Goal: Book appointment/travel/reservation

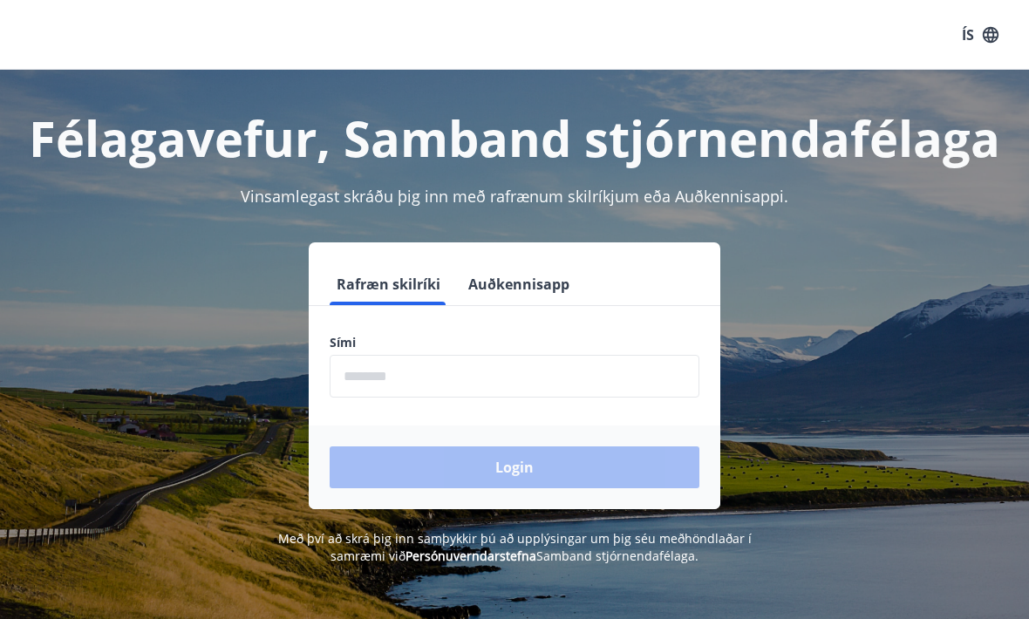
click at [391, 377] on input "phone" at bounding box center [515, 376] width 370 height 43
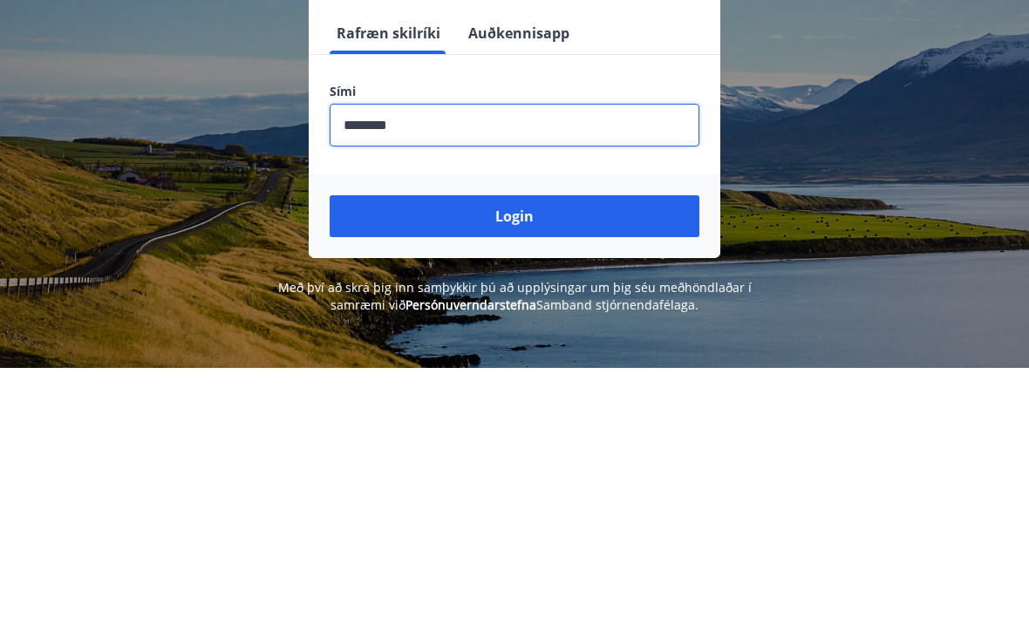
type input "********"
click at [519, 446] on button "Login" at bounding box center [515, 467] width 370 height 42
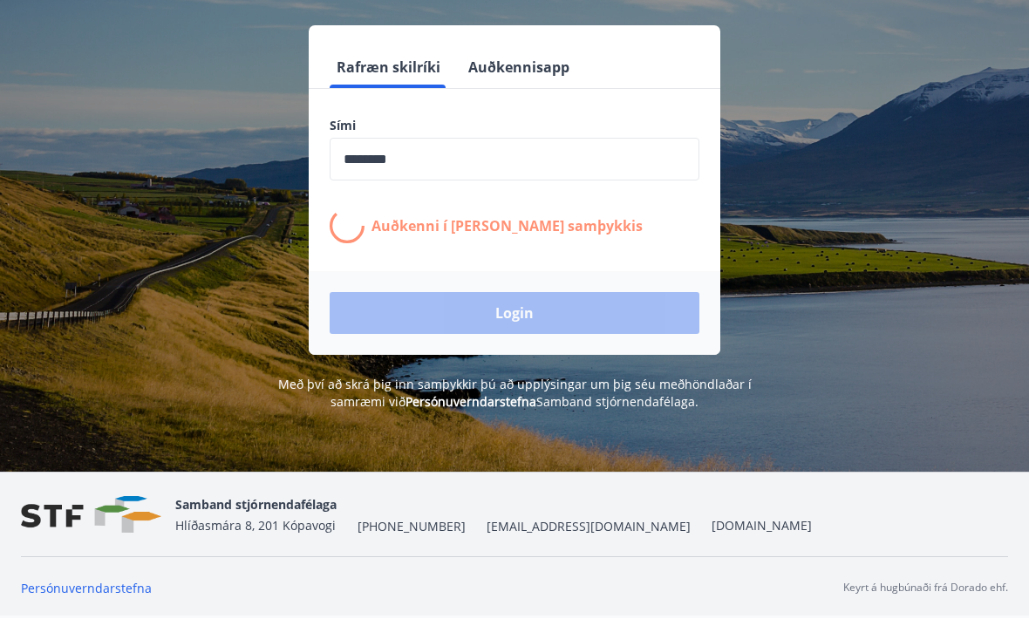
scroll to position [251, 0]
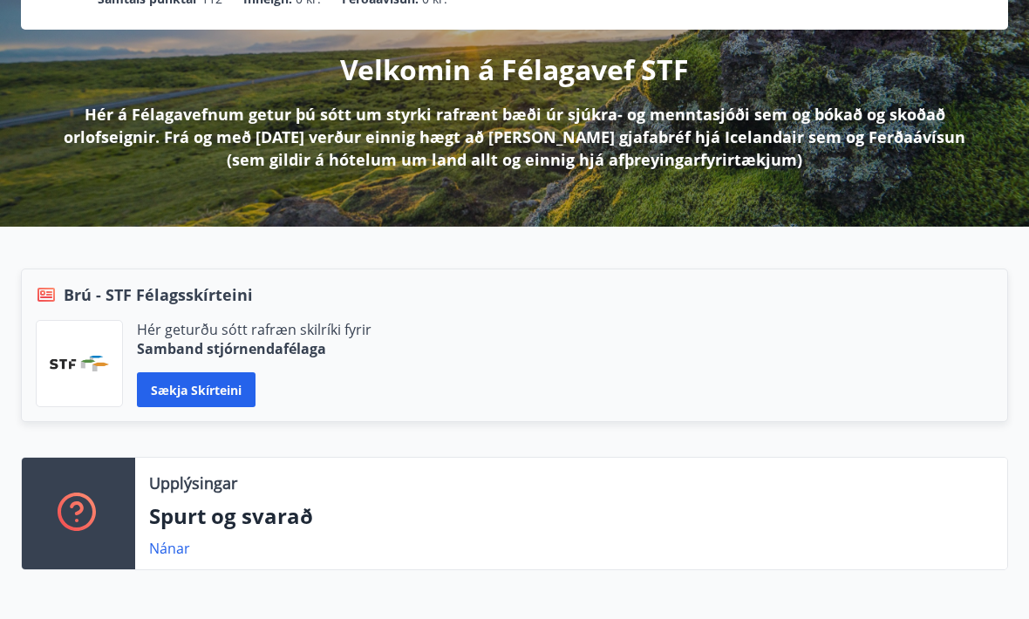
scroll to position [188, 0]
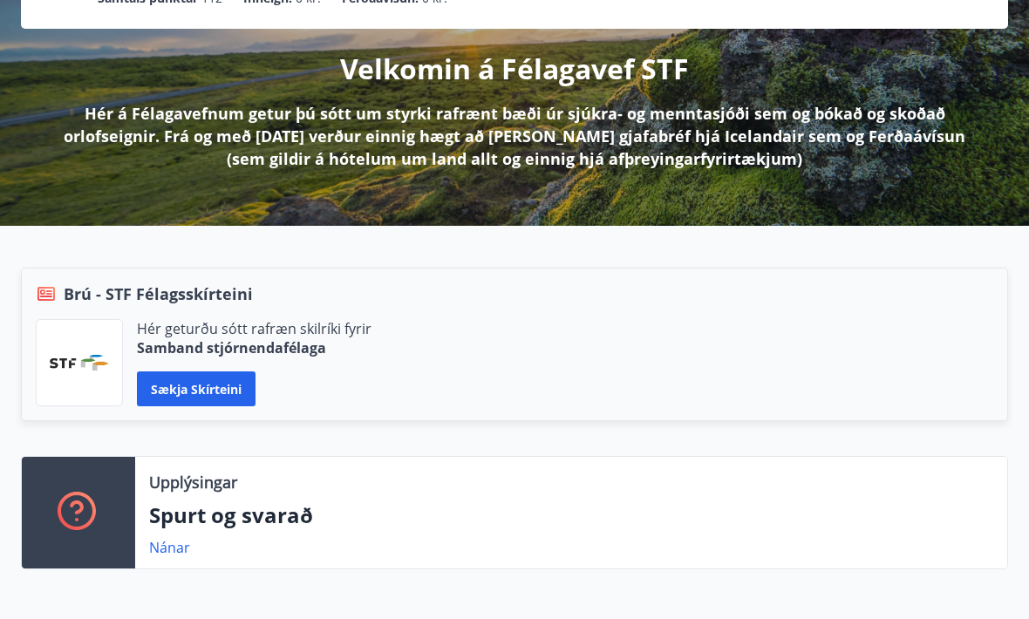
click at [212, 385] on button "Sækja skírteini" at bounding box center [196, 388] width 119 height 35
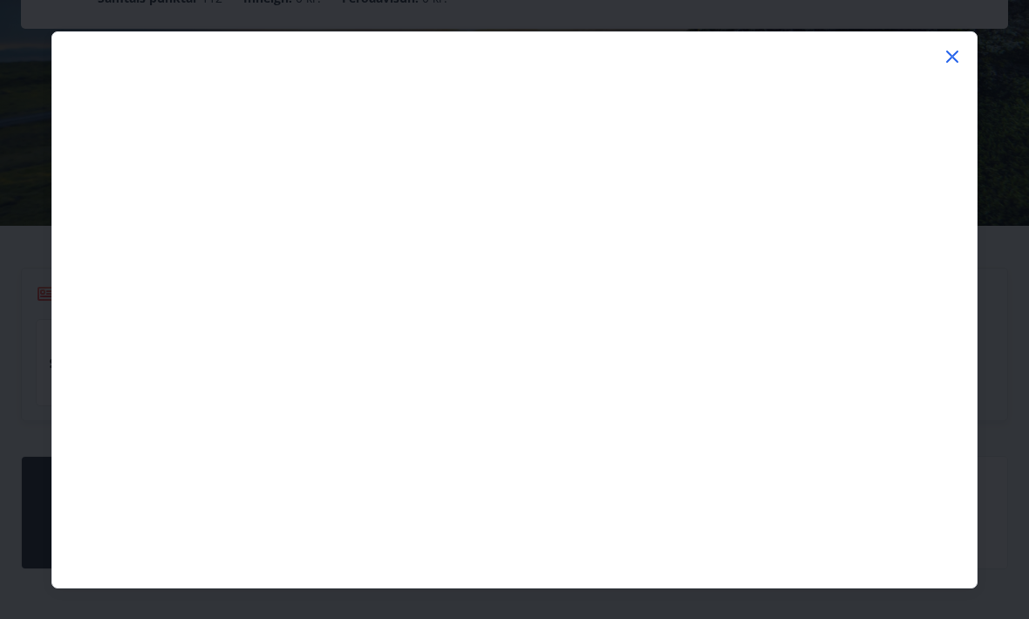
click at [959, 48] on icon at bounding box center [952, 56] width 21 height 21
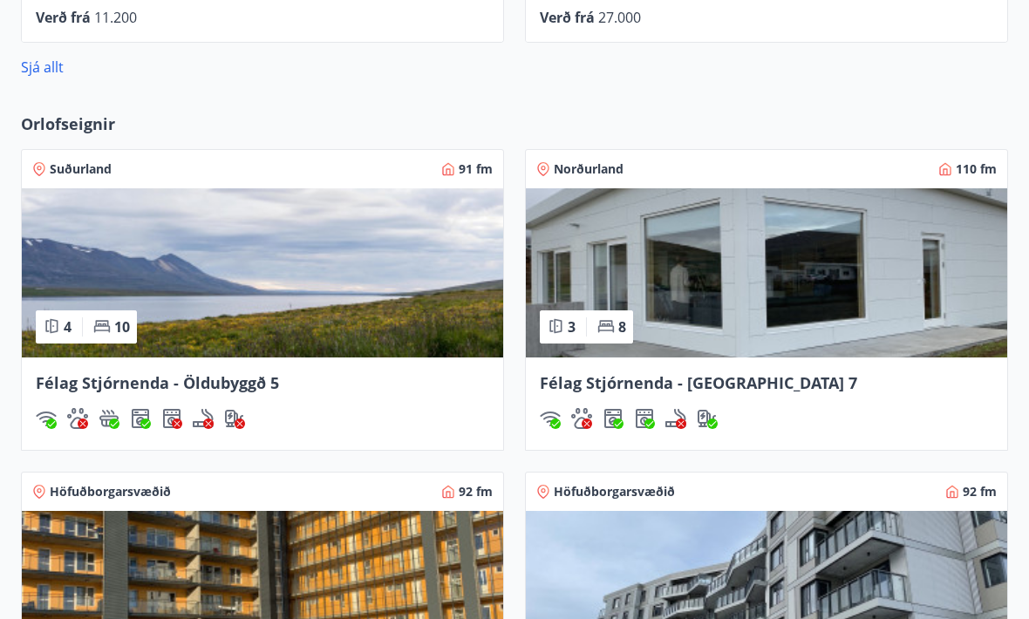
scroll to position [1261, 0]
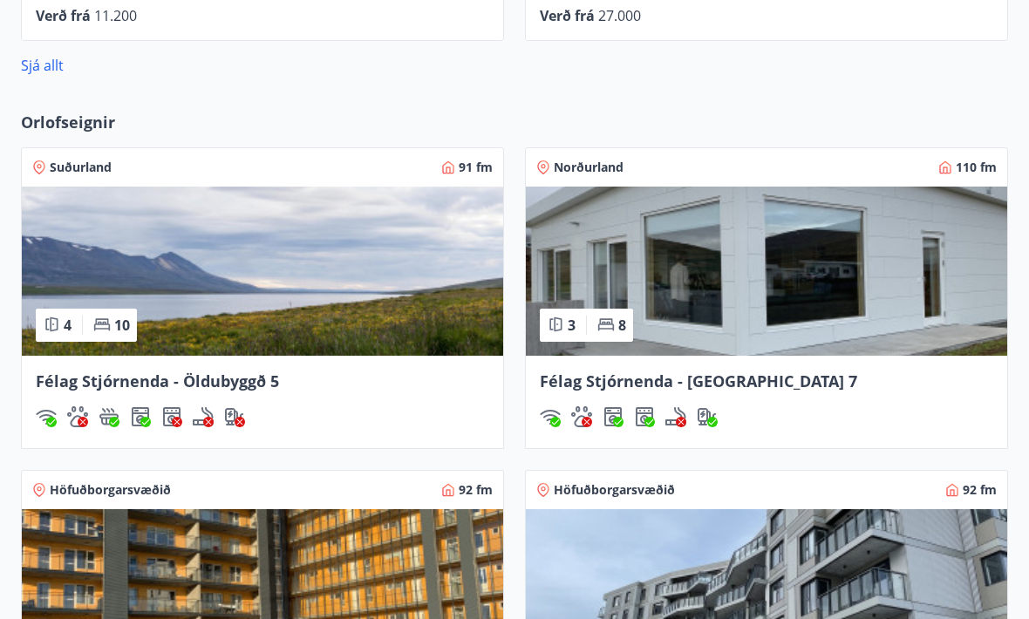
click at [201, 266] on img at bounding box center [262, 271] width 481 height 169
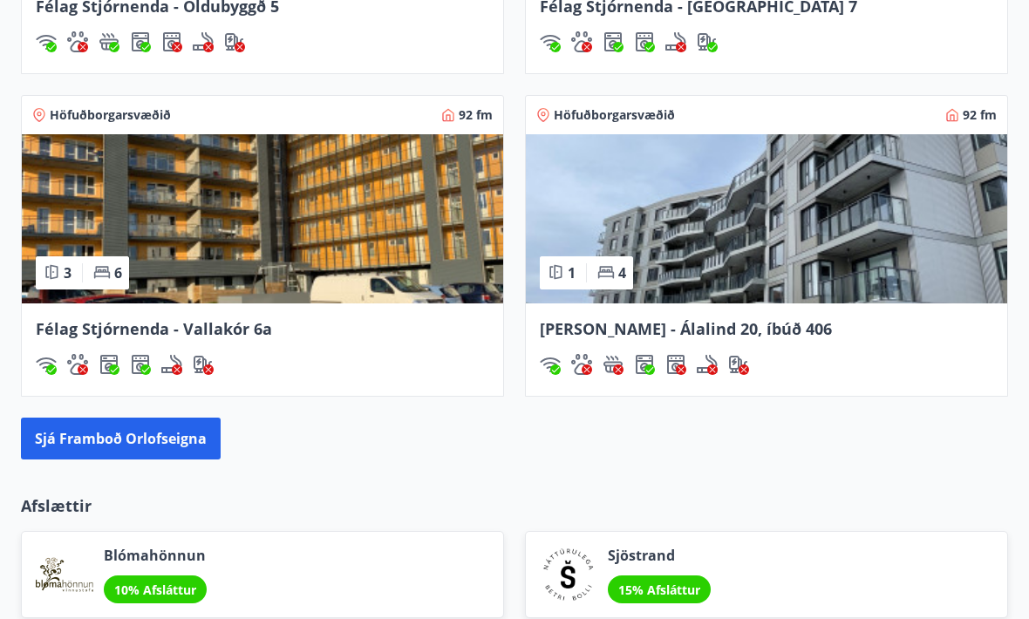
scroll to position [1639, 0]
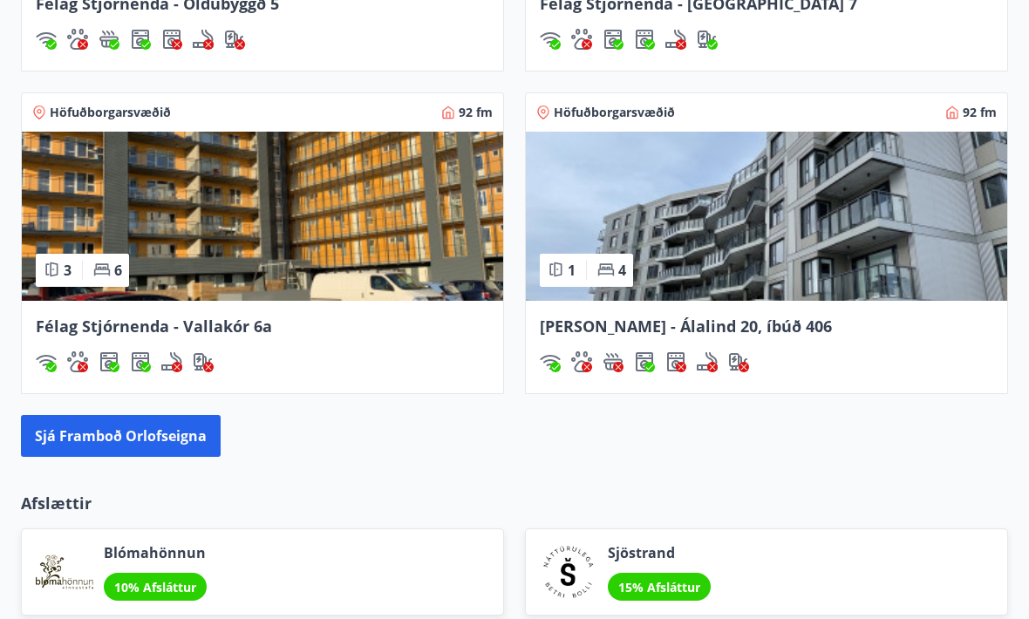
click at [152, 447] on button "Sjá framboð orlofseigna" at bounding box center [121, 436] width 200 height 42
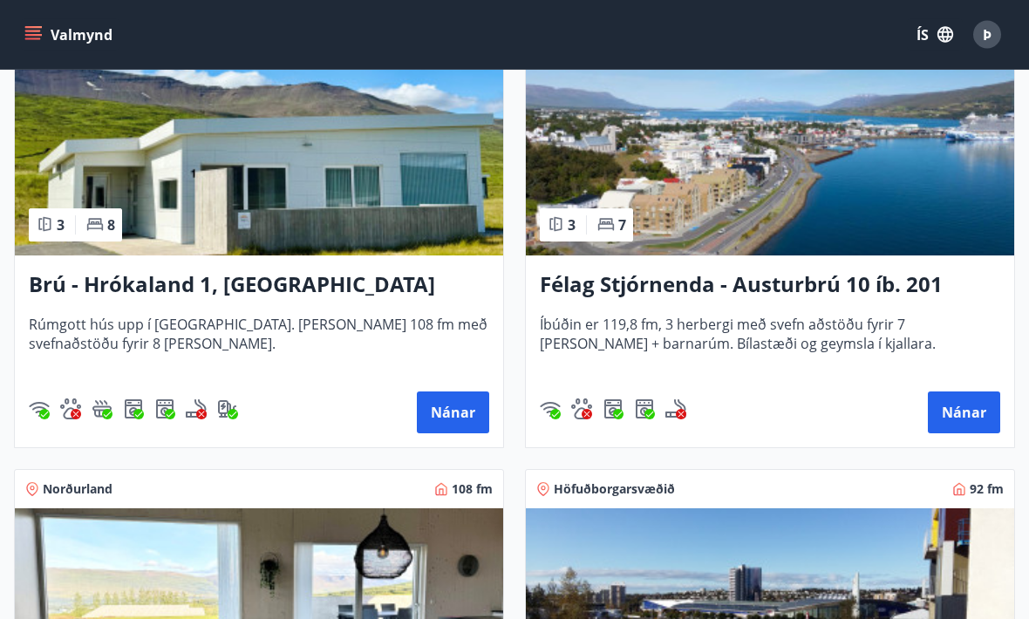
scroll to position [391, 0]
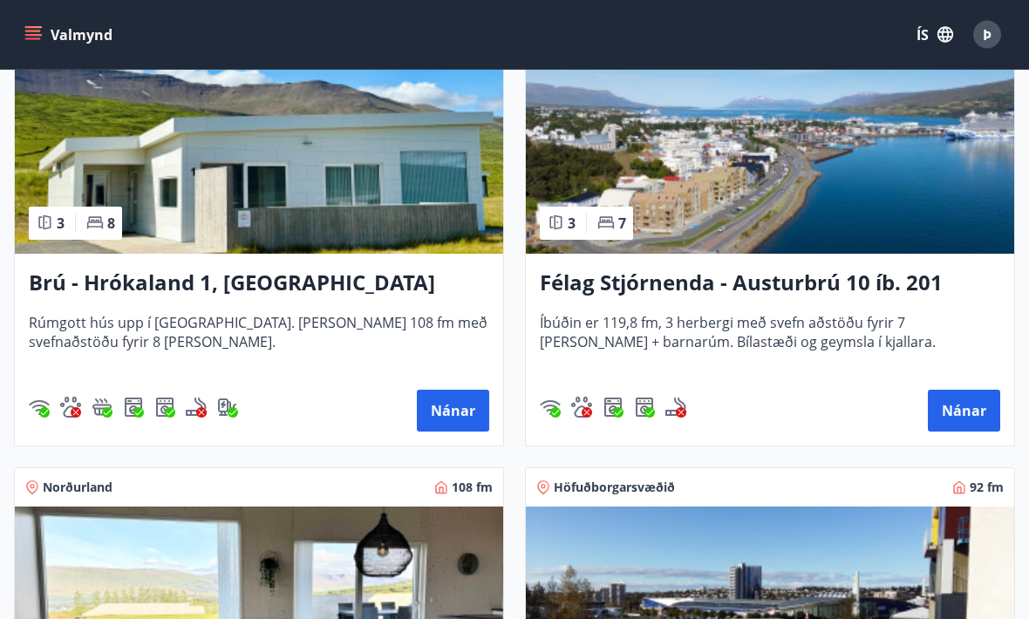
click at [445, 415] on button "Nánar" at bounding box center [453, 412] width 72 height 42
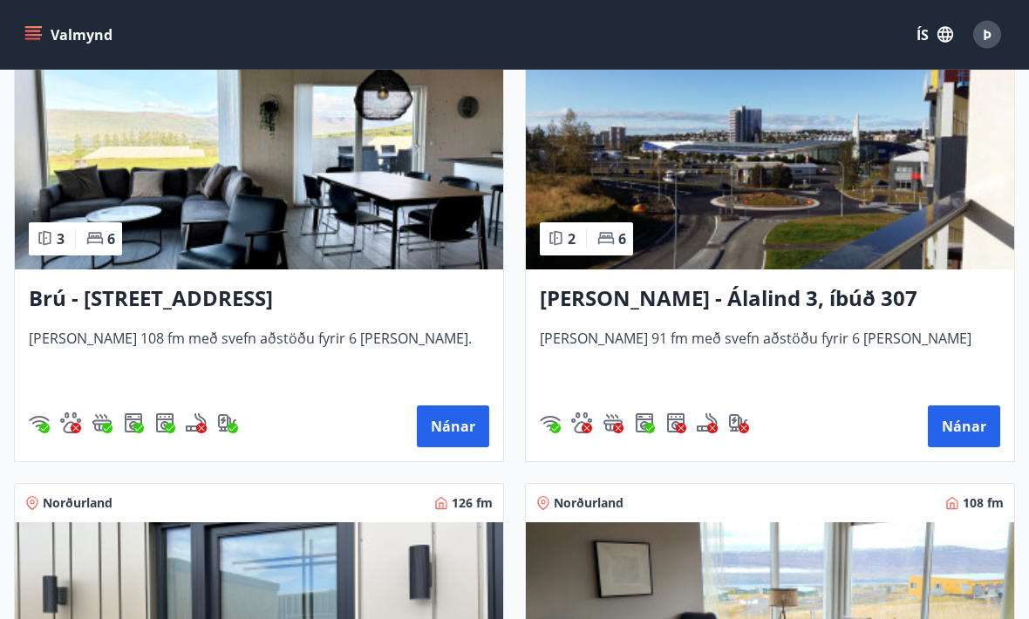
scroll to position [848, 0]
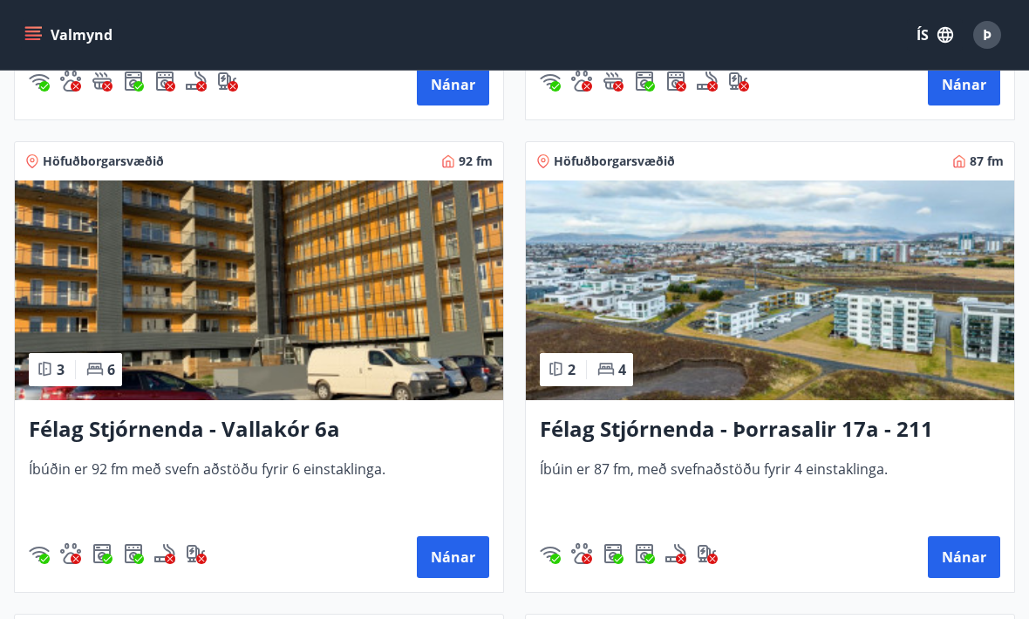
click at [926, 443] on h3 "Félag Stjórnenda - Þorrasalir 17a - 211" at bounding box center [770, 429] width 460 height 31
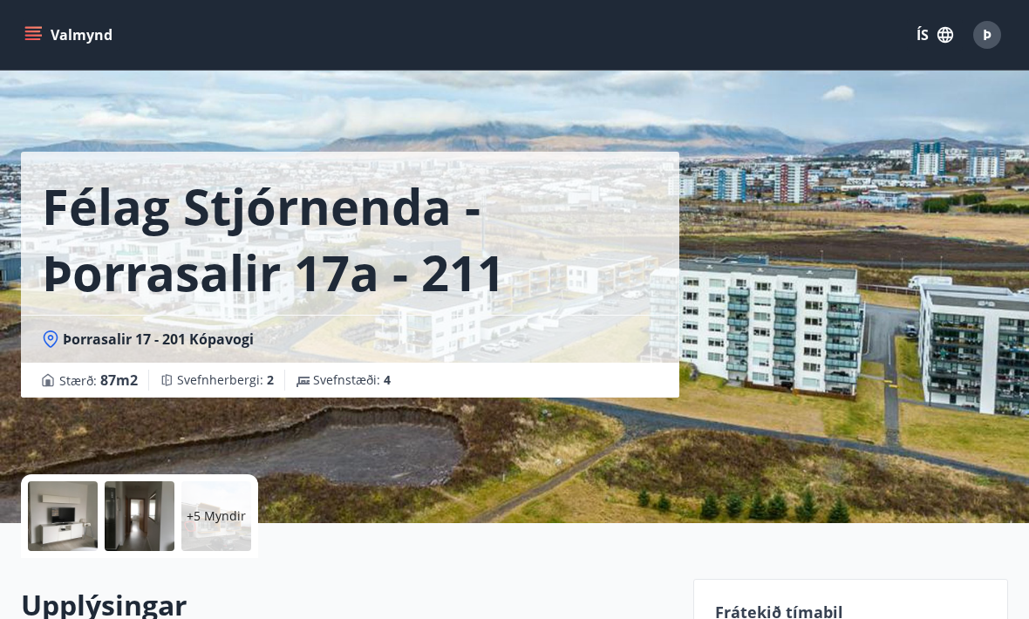
scroll to position [58, 0]
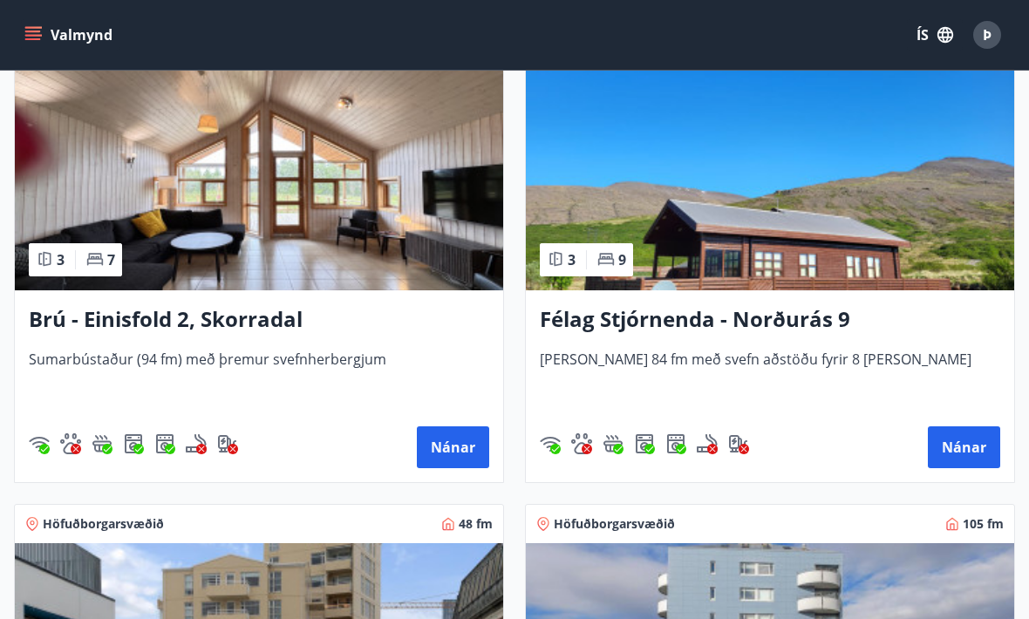
click at [460, 446] on button "Nánar" at bounding box center [453, 447] width 72 height 42
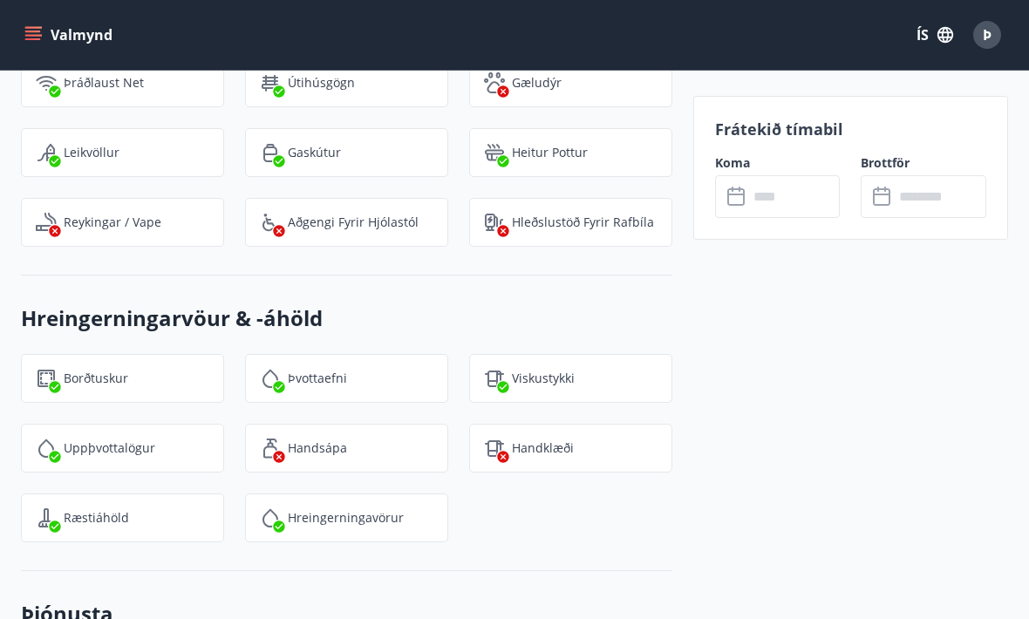
scroll to position [2523, 0]
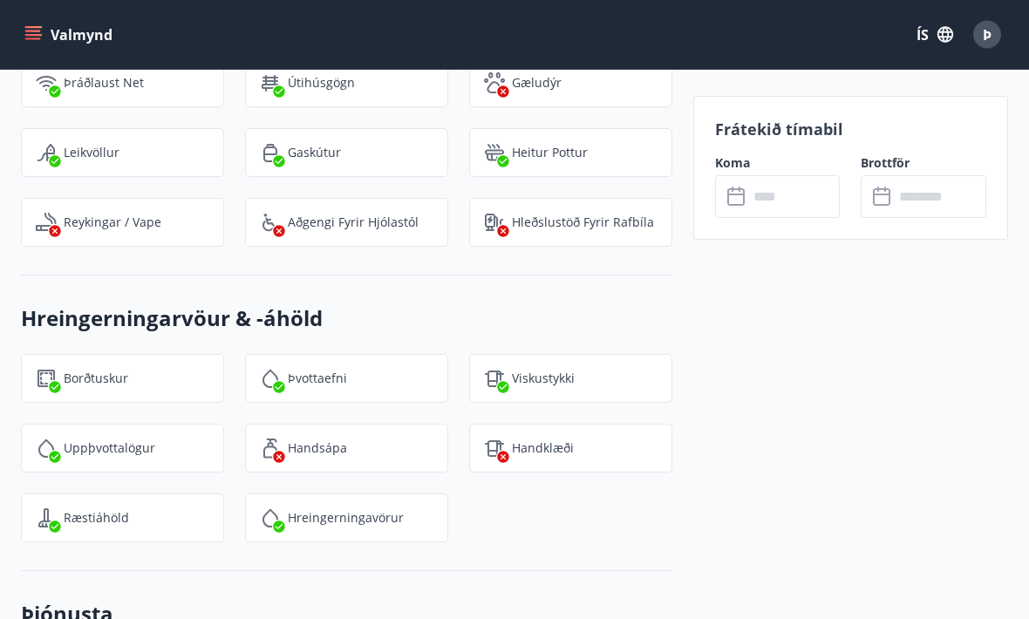
click at [756, 192] on input "text" at bounding box center [794, 196] width 92 height 43
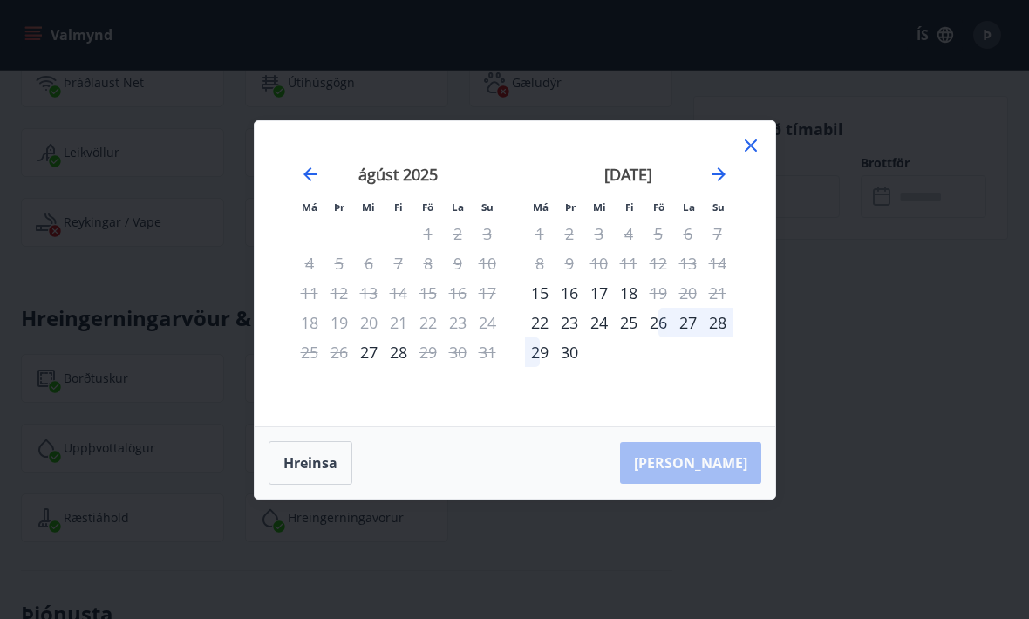
click at [723, 181] on icon "Move forward to switch to the next month." at bounding box center [719, 174] width 14 height 14
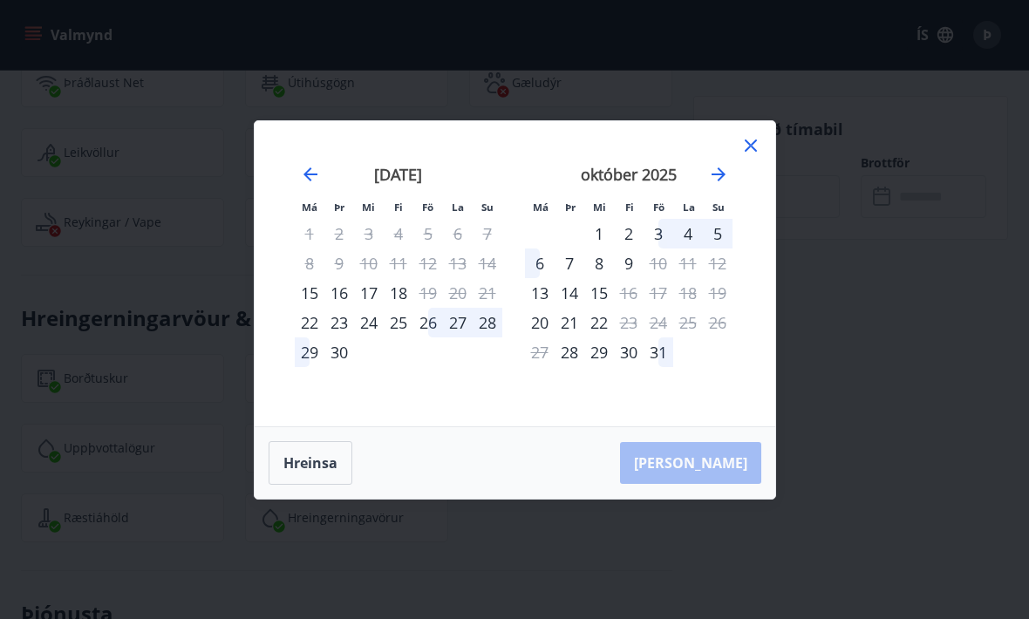
click at [754, 156] on icon at bounding box center [750, 145] width 21 height 21
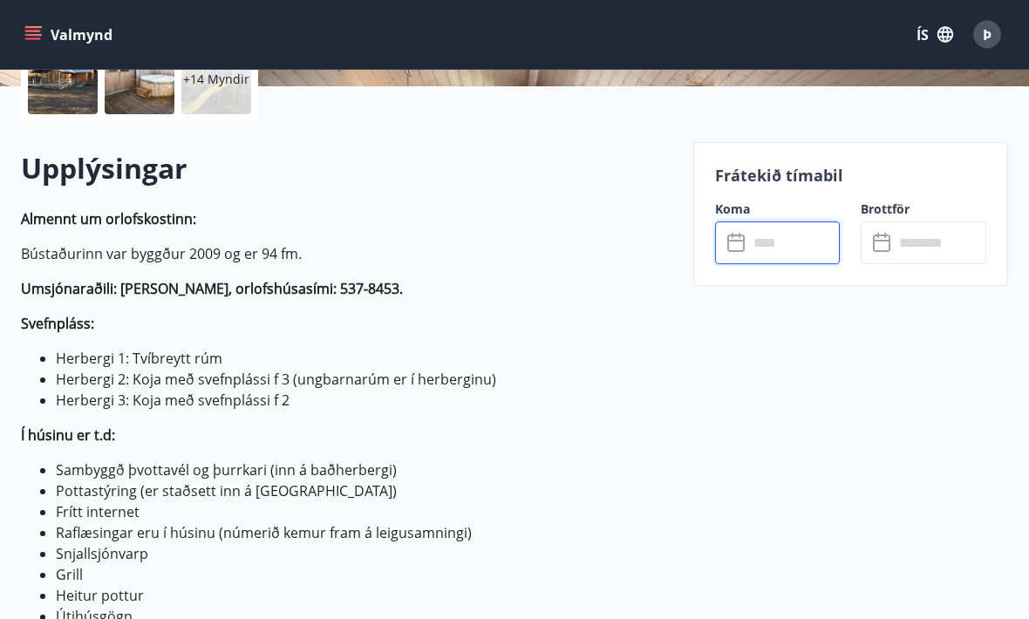
scroll to position [438, 0]
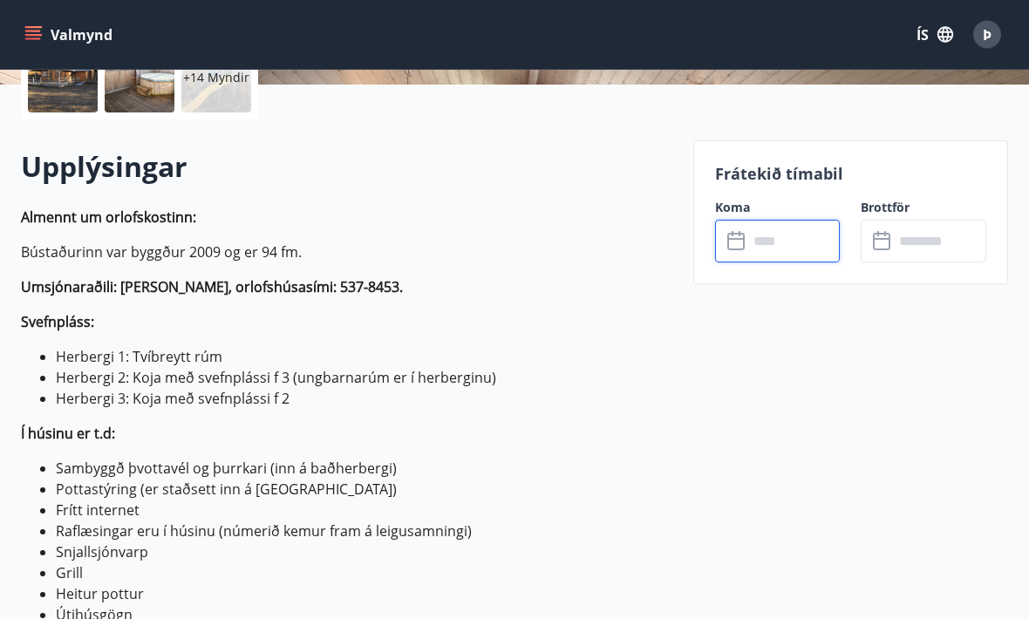
click at [770, 238] on input "text" at bounding box center [794, 242] width 92 height 43
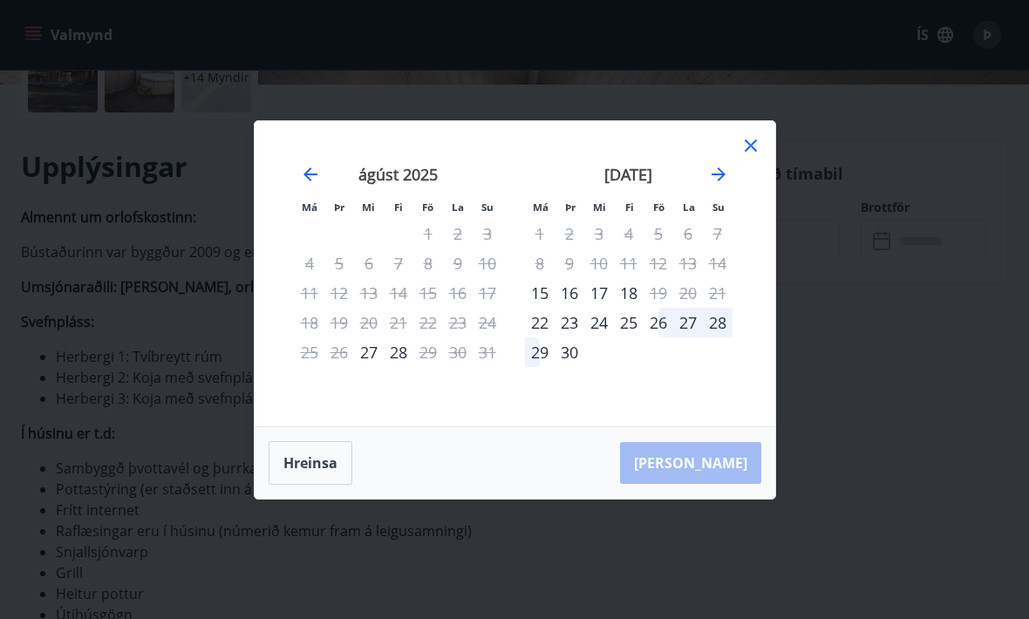
click at [724, 185] on icon "Move forward to switch to the next month." at bounding box center [718, 174] width 21 height 21
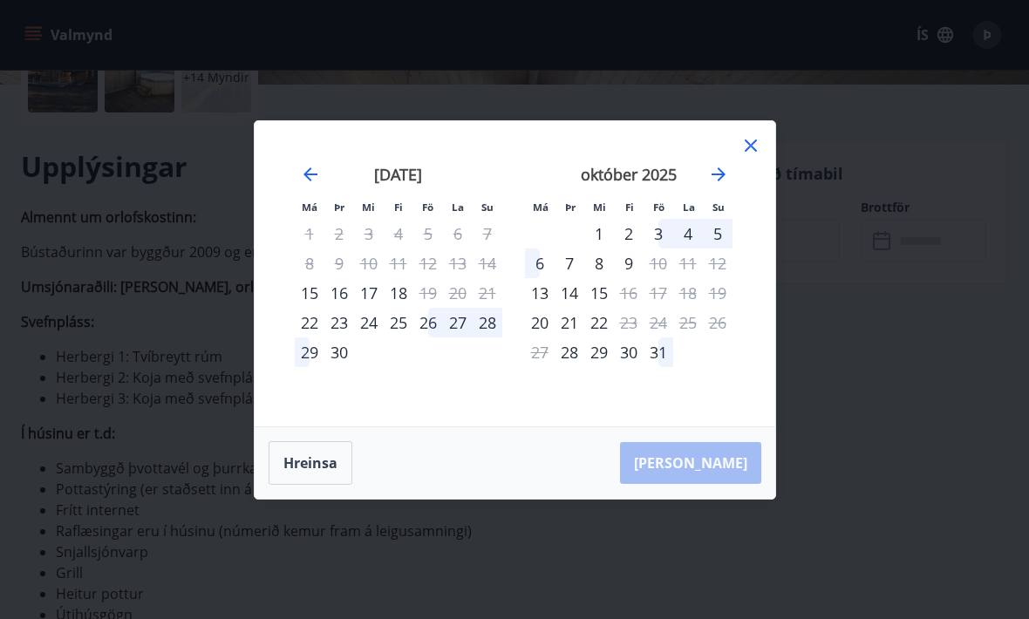
click at [710, 185] on icon "Move forward to switch to the next month." at bounding box center [718, 174] width 21 height 21
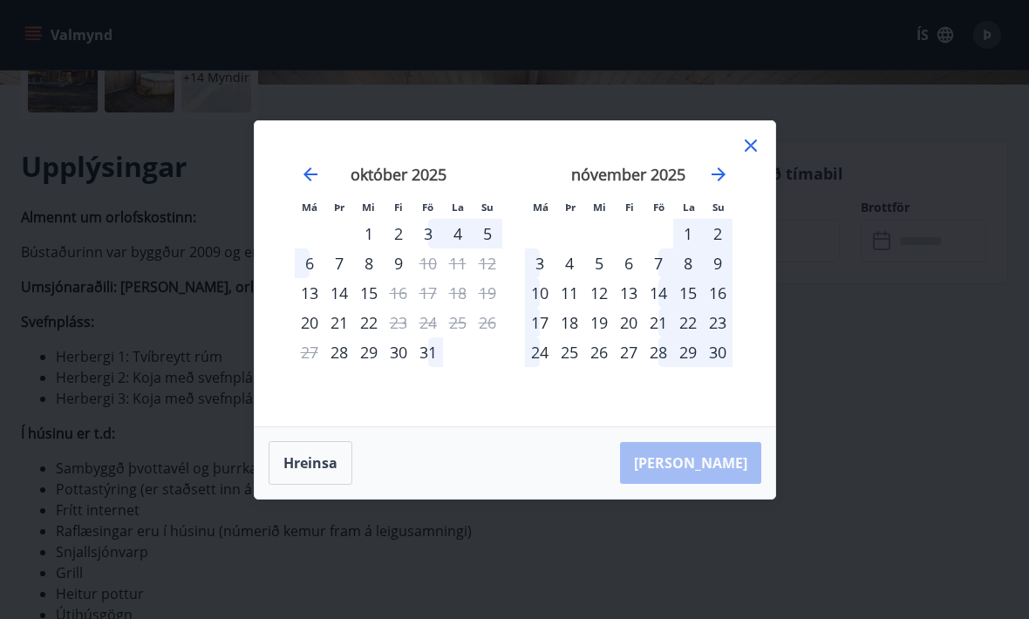
click at [295, 201] on div "október 2025" at bounding box center [399, 180] width 208 height 77
click at [304, 185] on icon "Move backward to switch to the previous month." at bounding box center [310, 174] width 21 height 21
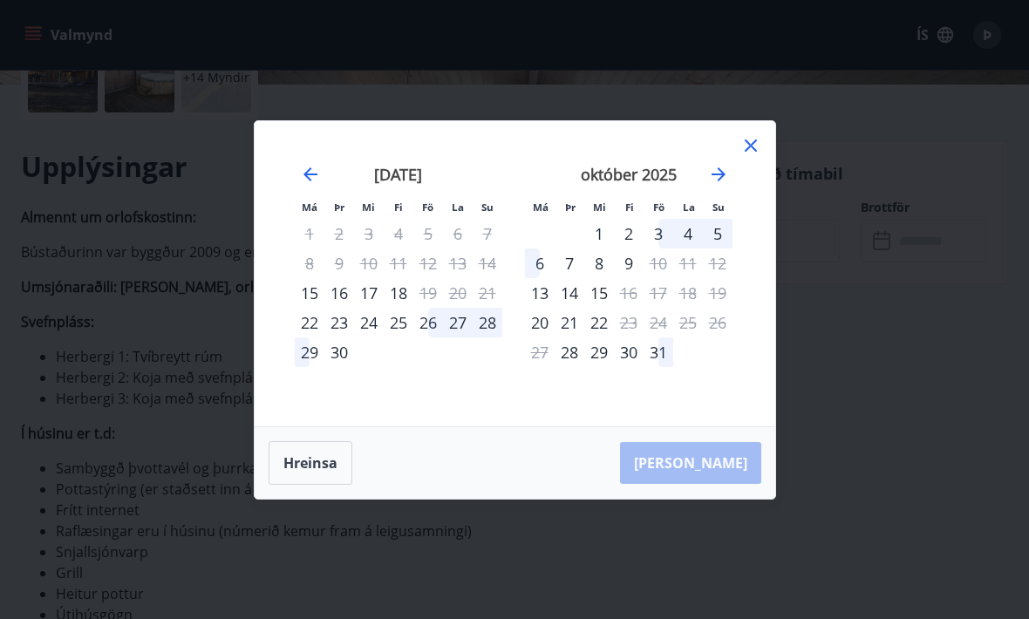
click at [568, 409] on div "[DATE] 1 2 3 4 5 6 7 8 9 10 11 12 13 14 15 16 17 18 19 20 21 22 23 24 25 26 27 …" at bounding box center [629, 285] width 230 height 286
click at [814, 324] on div "Má Þr Mi Fi Fö La Su Má Þr Mi Fi Fö La Su [DATE] 1 2 3 4 5 6 7 8 9 10 11 12 13 …" at bounding box center [514, 309] width 1029 height 619
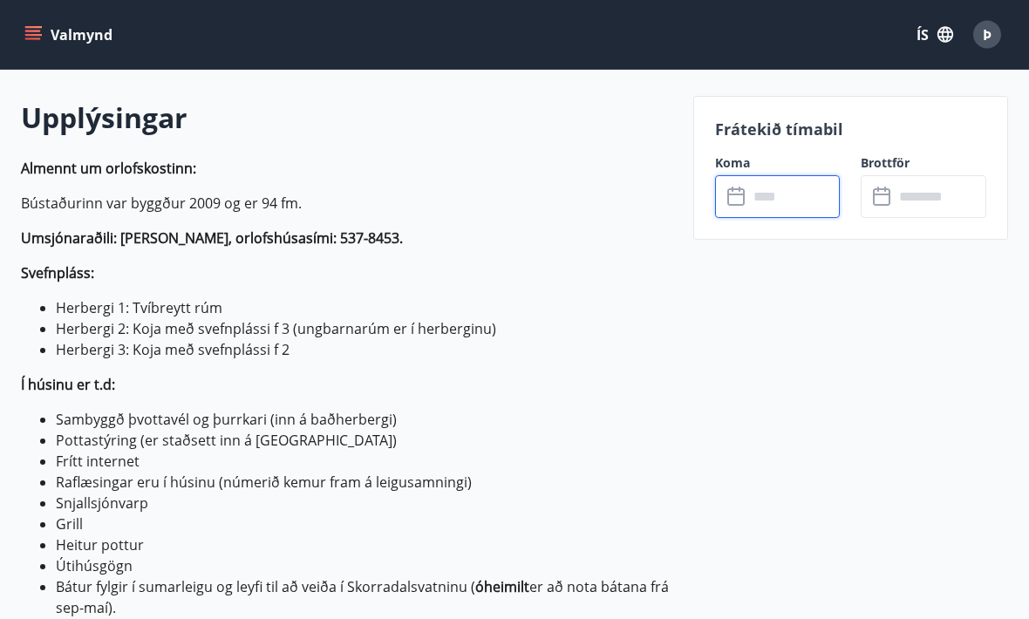
scroll to position [487, 0]
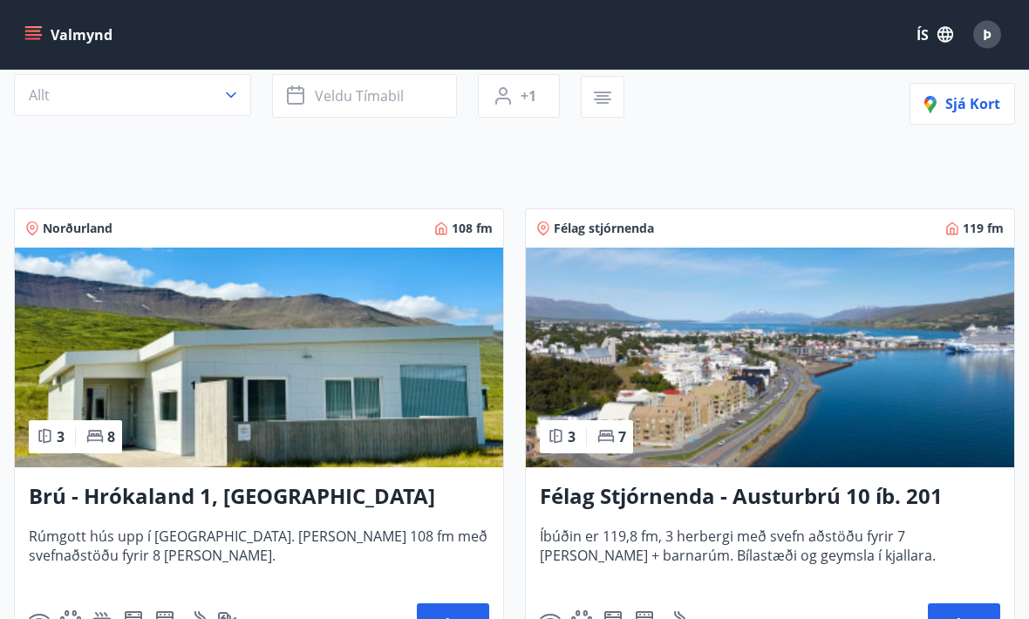
scroll to position [175, 0]
